Goal: Use online tool/utility

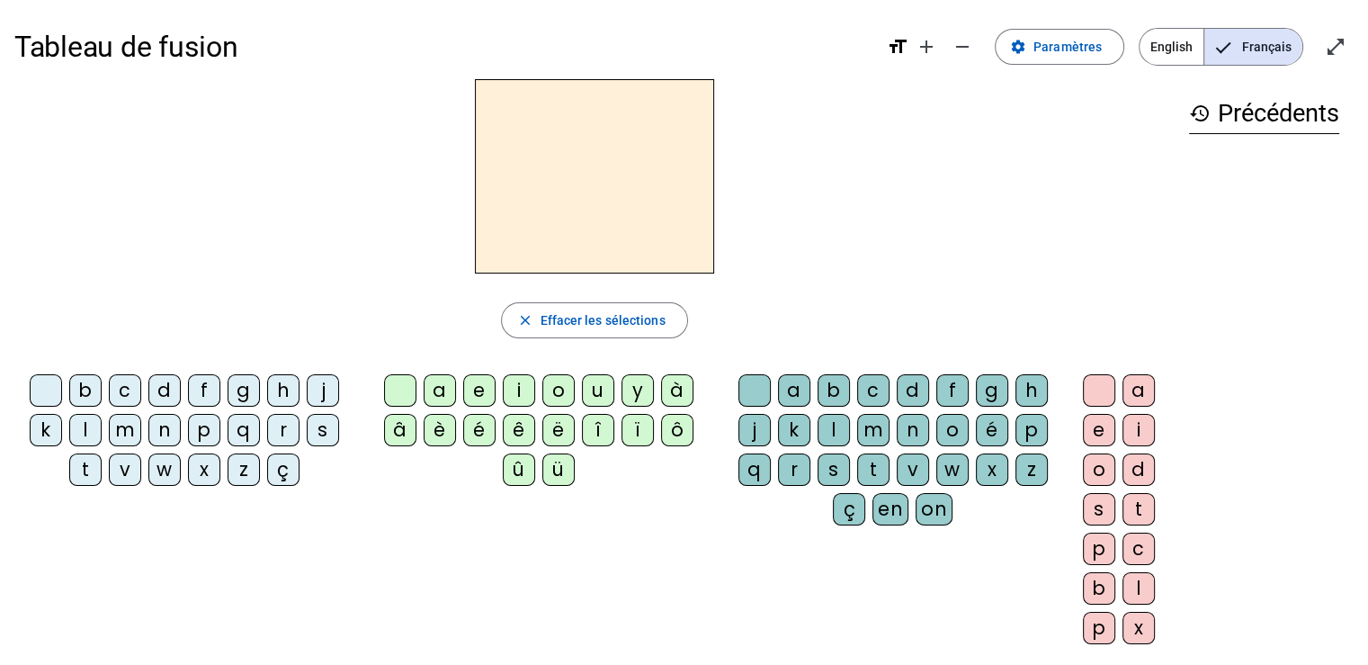
click at [198, 425] on div "p" at bounding box center [204, 430] width 32 height 32
click at [281, 426] on div "r" at bounding box center [283, 430] width 32 height 32
click at [475, 428] on div "é" at bounding box center [479, 430] width 32 height 32
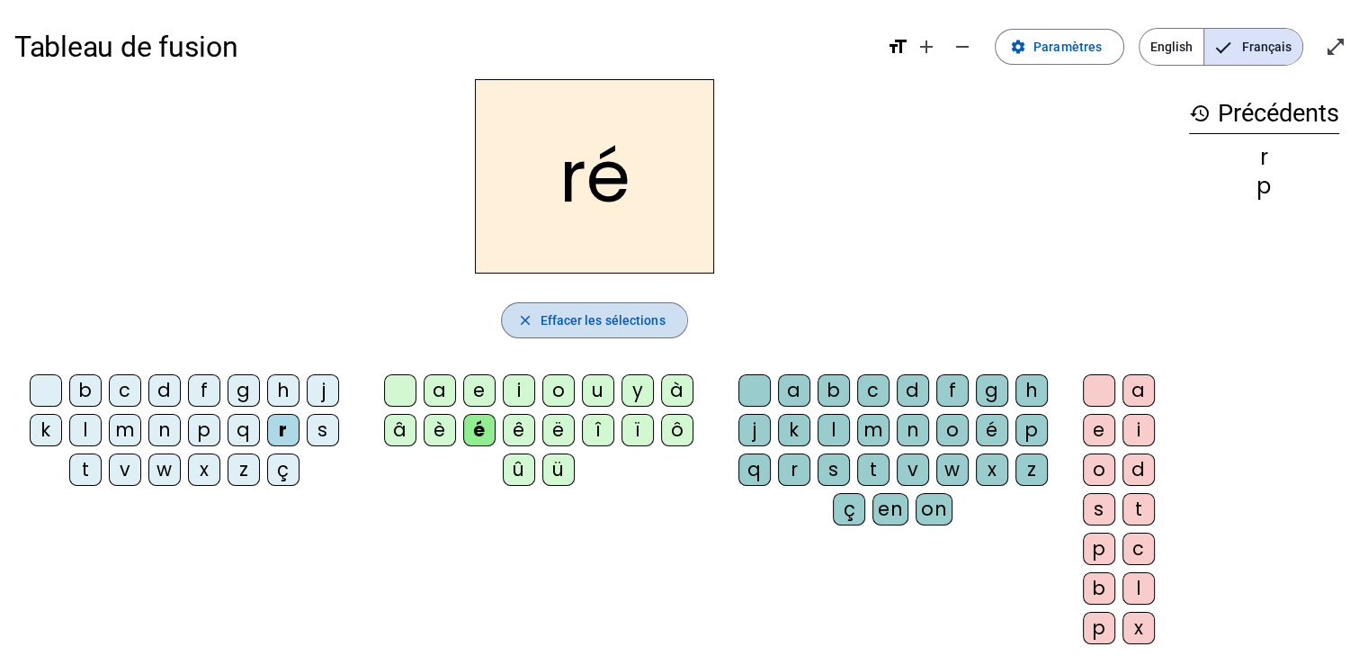
click at [524, 321] on mat-icon "close" at bounding box center [524, 320] width 16 height 16
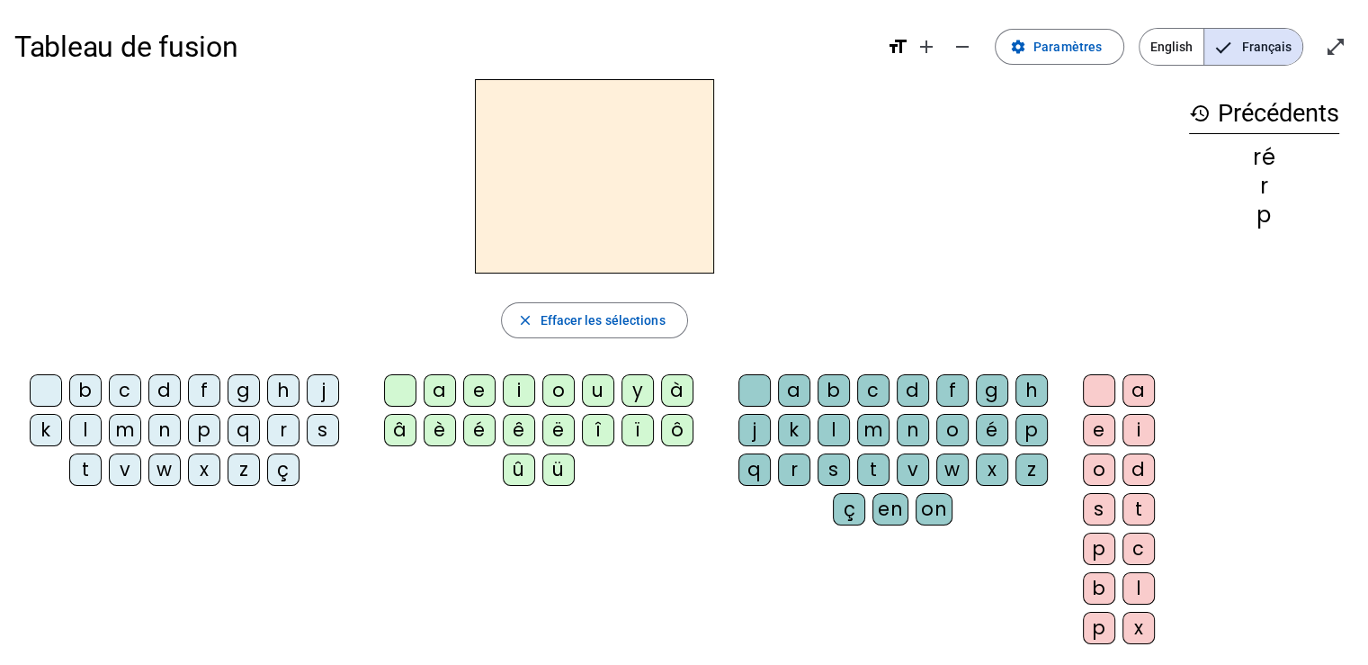
click at [199, 427] on div "p" at bounding box center [204, 430] width 32 height 32
click at [788, 463] on div "r" at bounding box center [794, 469] width 32 height 32
click at [478, 433] on div "é" at bounding box center [479, 430] width 32 height 32
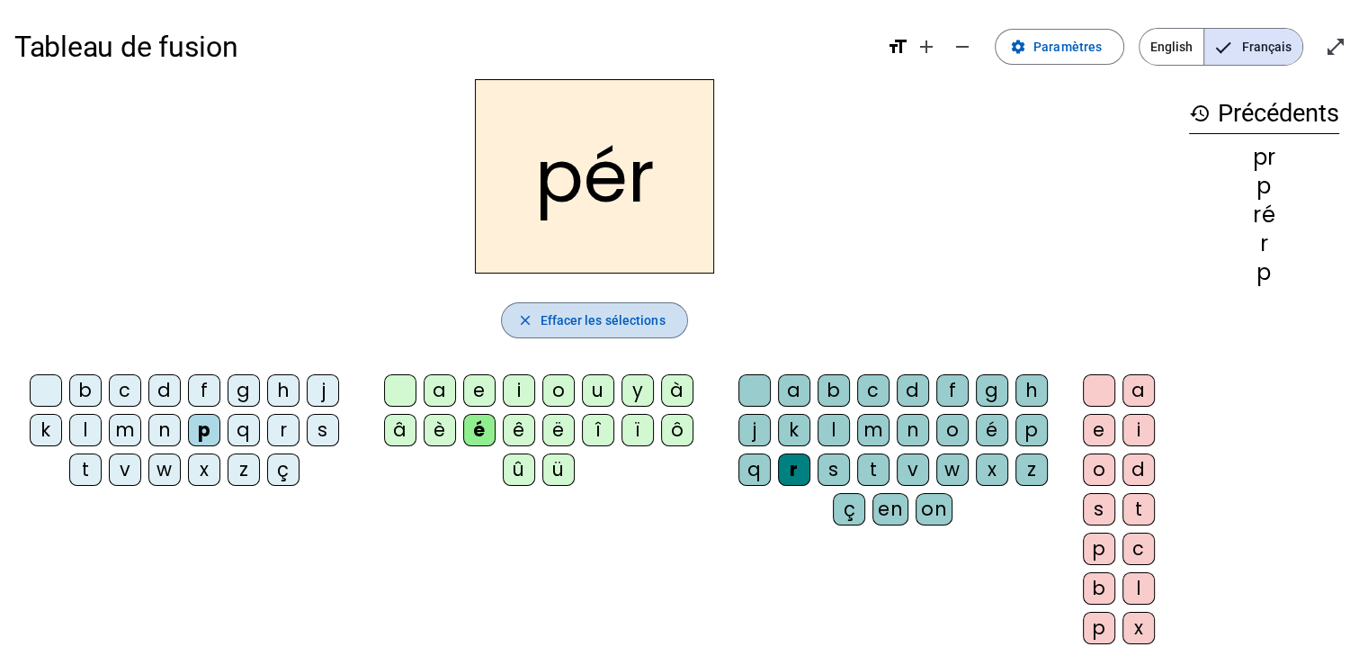
click at [574, 320] on span "Effacer les sélections" at bounding box center [602, 320] width 125 height 22
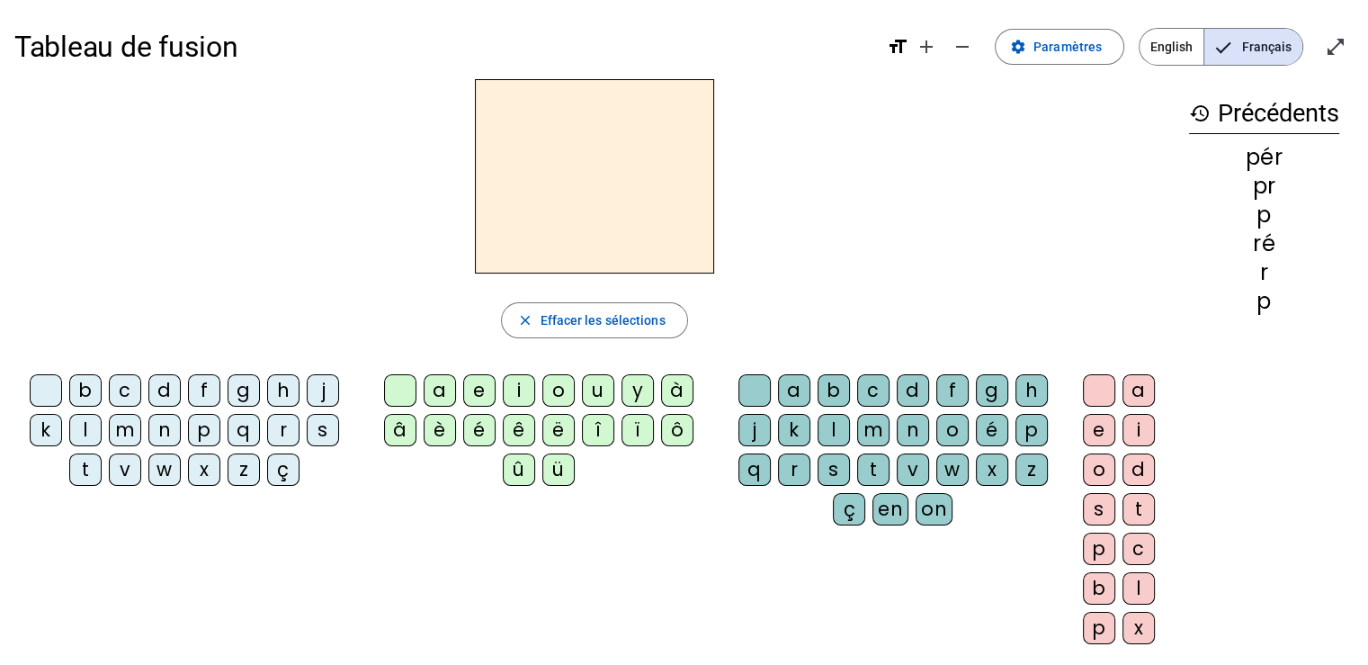
click at [209, 431] on div "p" at bounding box center [204, 430] width 32 height 32
click at [789, 469] on div "r" at bounding box center [794, 469] width 32 height 32
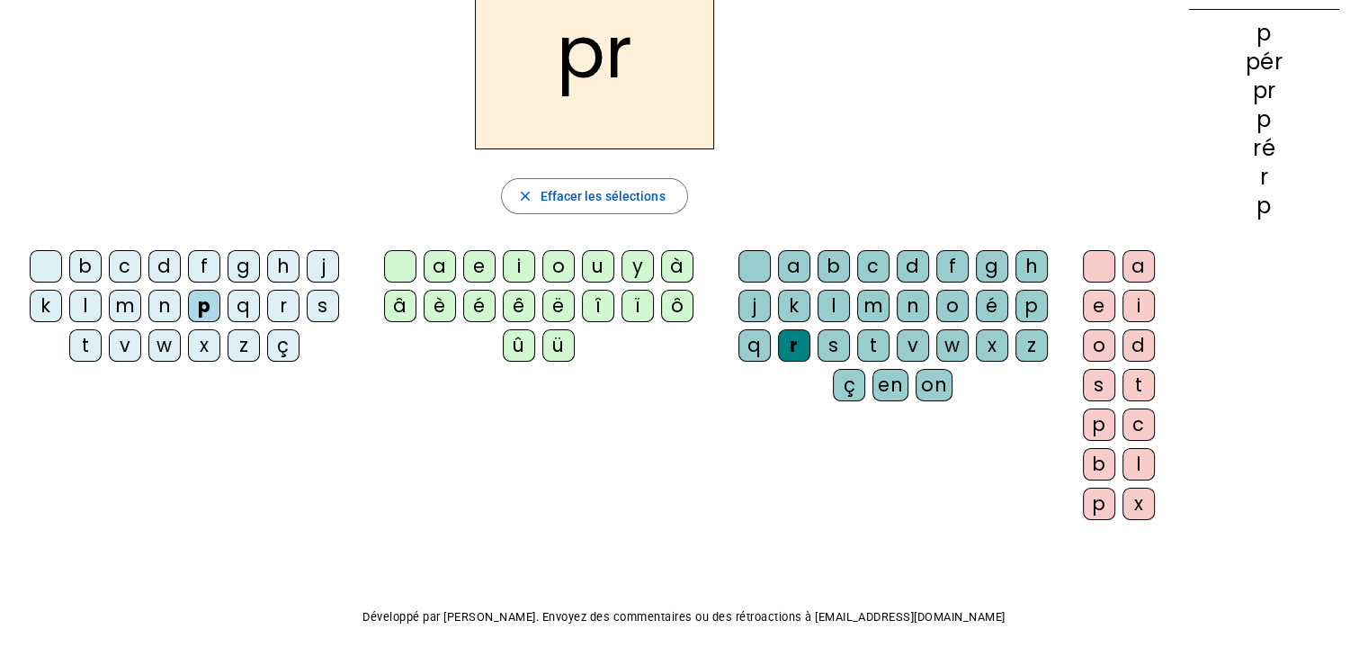
scroll to position [147, 0]
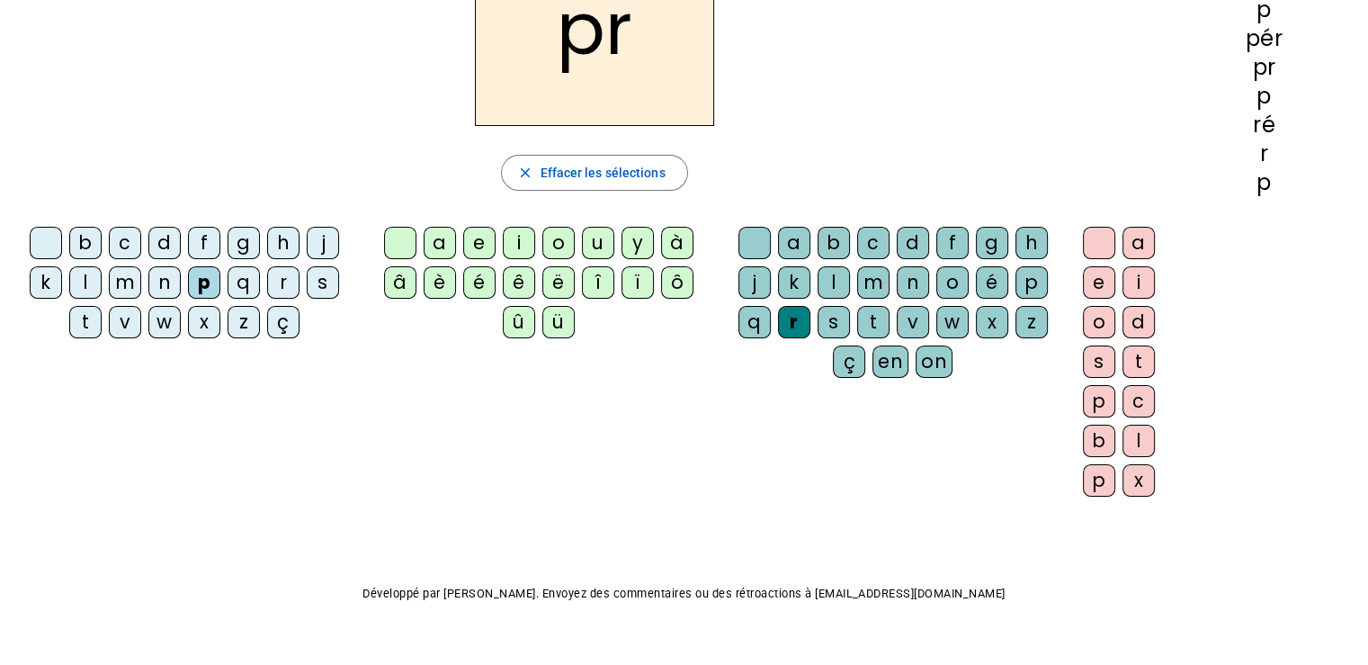
click at [1092, 314] on div "o" at bounding box center [1099, 322] width 32 height 32
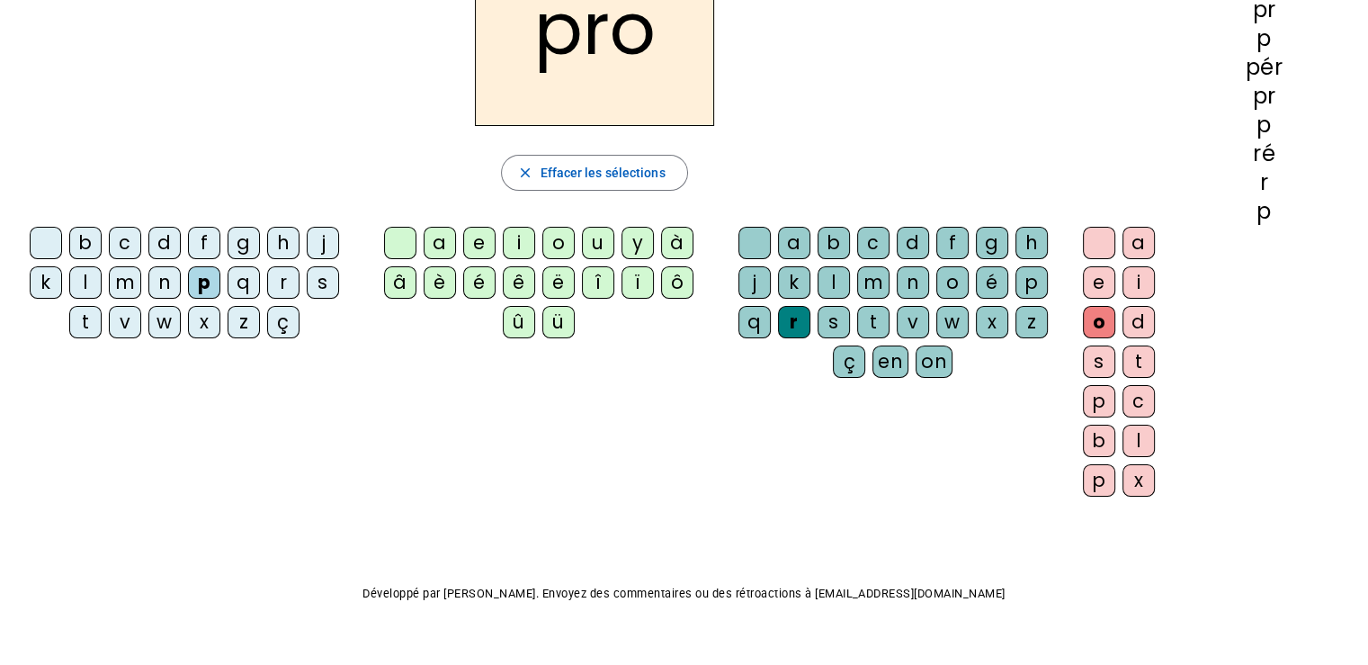
scroll to position [0, 0]
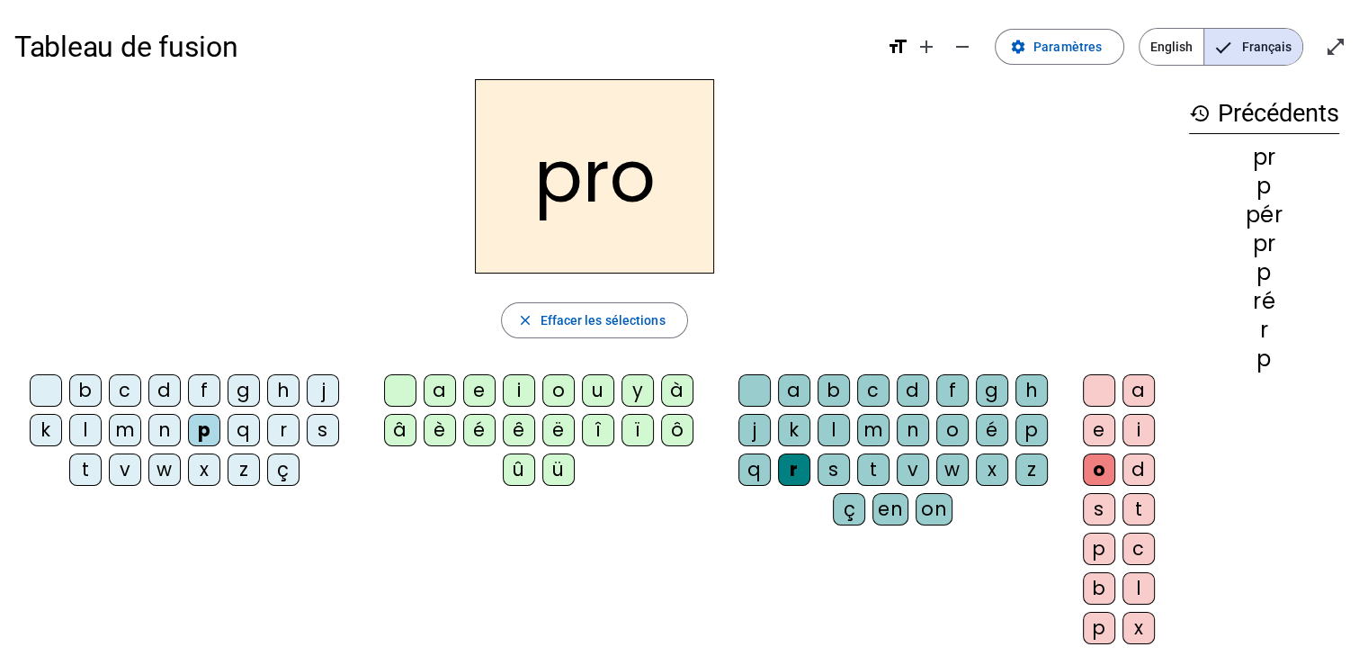
click at [387, 532] on div "b c d f g h j k l m n p q r s t v w x z ç a e i o u y à â è é ê ë î ï ô û ü a b…" at bounding box center [594, 512] width 1160 height 291
click at [612, 316] on span "Effacer les sélections" at bounding box center [602, 320] width 125 height 22
